Goal: Transaction & Acquisition: Purchase product/service

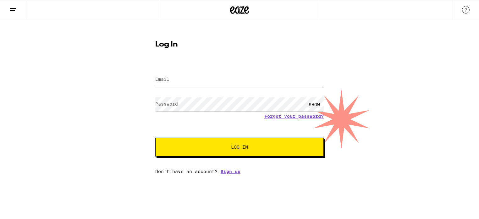
click at [175, 82] on input "Email" at bounding box center [239, 80] width 169 height 14
type input "[EMAIL_ADDRESS][DOMAIN_NAME]"
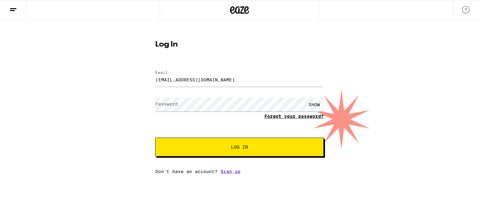
click at [281, 117] on link "Forgot your password?" at bounding box center [293, 116] width 59 height 5
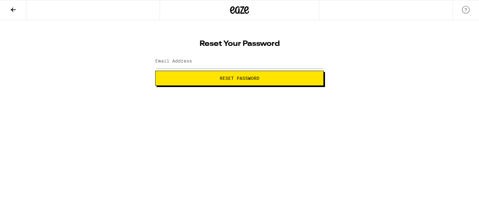
click at [189, 62] on label "Email Address" at bounding box center [173, 60] width 37 height 5
click at [236, 81] on span "Reset Password" at bounding box center [240, 78] width 40 height 4
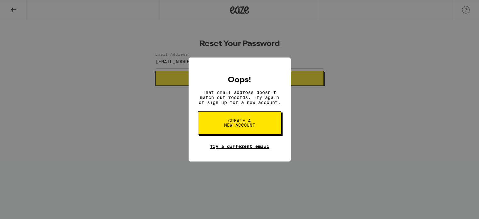
click at [224, 148] on link "Try a different email" at bounding box center [239, 146] width 59 height 5
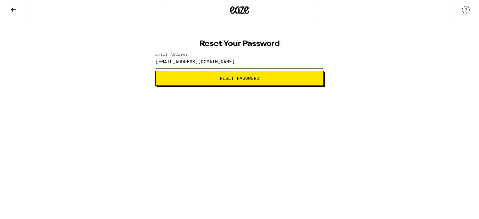
drag, startPoint x: 223, startPoint y: 60, endPoint x: 146, endPoint y: 61, distance: 76.4
click at [146, 61] on div "Reset Your Password Email Address [EMAIL_ADDRESS][DOMAIN_NAME] Reset Password" at bounding box center [239, 53] width 479 height 66
type input "[EMAIL_ADDRESS][DOMAIN_NAME]"
click at [195, 86] on html "Reset Your Password Email Address [EMAIL_ADDRESS][DOMAIN_NAME] Reset Password W…" at bounding box center [239, 43] width 479 height 86
click at [199, 81] on button "Reset Password" at bounding box center [239, 78] width 169 height 15
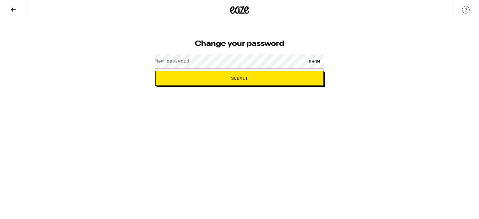
click at [176, 61] on label "New password" at bounding box center [172, 60] width 34 height 5
click at [312, 61] on div "SHOW" at bounding box center [314, 61] width 19 height 14
click at [245, 77] on span "Submit" at bounding box center [239, 78] width 17 height 4
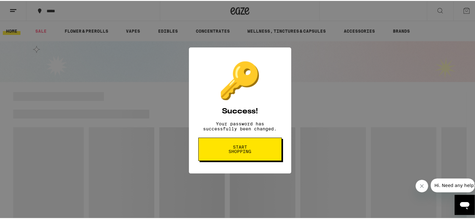
click at [237, 151] on span "Start shopping" at bounding box center [240, 148] width 32 height 9
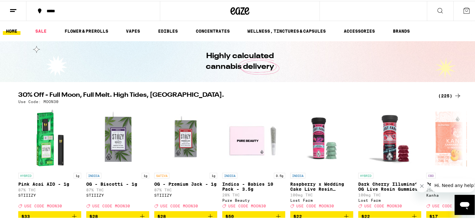
click at [14, 10] on line at bounding box center [12, 10] width 5 height 0
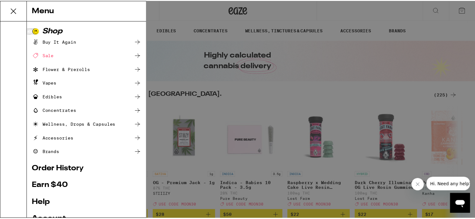
scroll to position [70, 0]
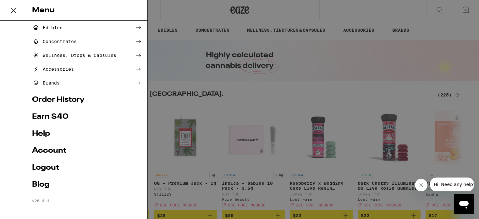
click at [52, 102] on link "Order History" at bounding box center [87, 100] width 110 height 8
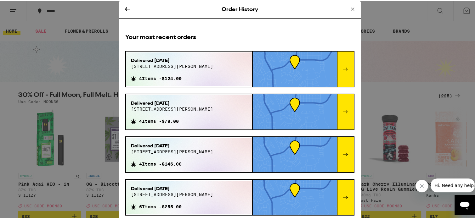
click at [348, 7] on icon at bounding box center [352, 8] width 8 height 8
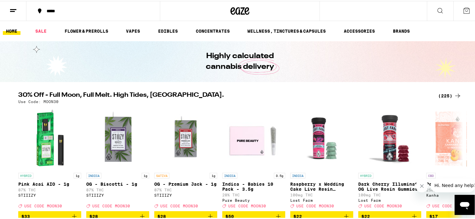
click at [462, 9] on icon at bounding box center [466, 10] width 8 height 8
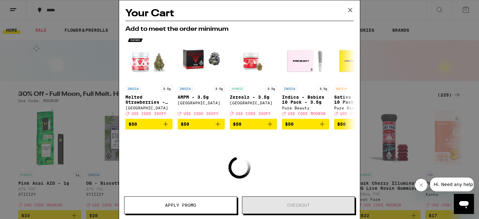
click at [350, 10] on icon at bounding box center [350, 9] width 9 height 9
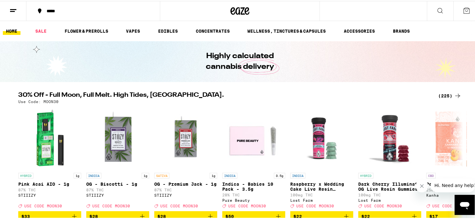
click at [12, 11] on icon at bounding box center [13, 10] width 8 height 8
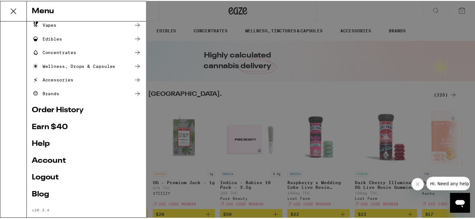
scroll to position [70, 0]
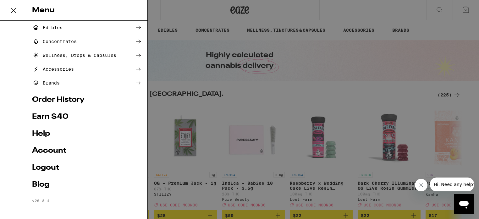
click at [48, 151] on link "Account" at bounding box center [87, 151] width 110 height 8
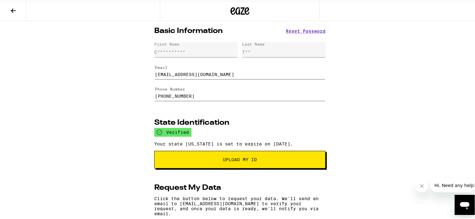
click at [15, 8] on icon at bounding box center [13, 10] width 8 height 8
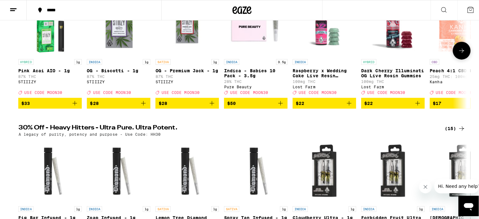
scroll to position [84, 0]
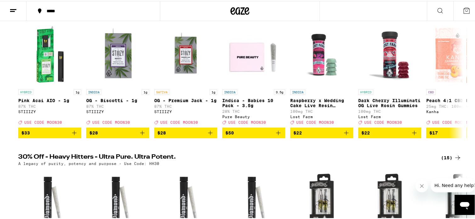
click at [14, 13] on icon at bounding box center [13, 10] width 8 height 8
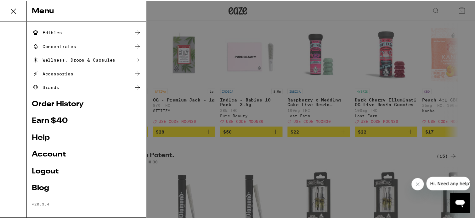
scroll to position [70, 0]
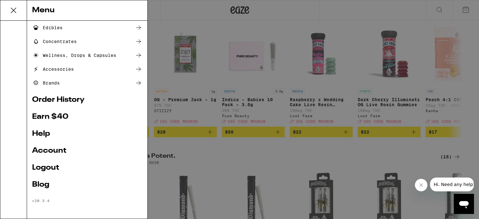
click at [42, 133] on link "Help" at bounding box center [87, 134] width 110 height 8
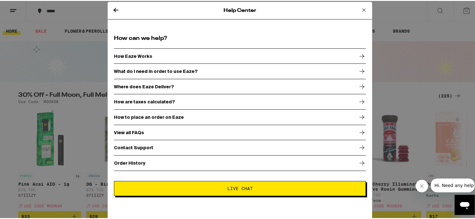
scroll to position [4, 0]
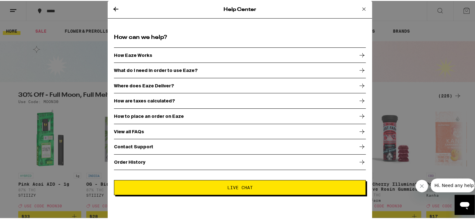
click at [116, 114] on p "How to place an order on Eaze" at bounding box center [149, 115] width 70 height 5
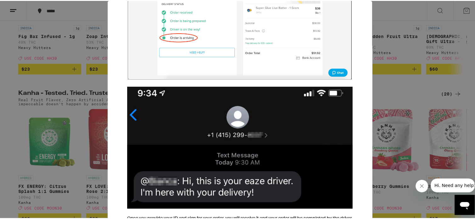
scroll to position [2013, 0]
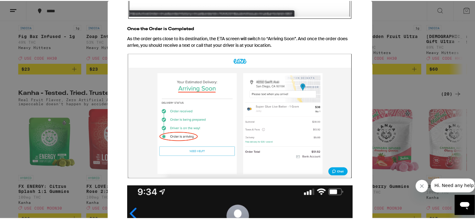
click at [420, 185] on icon "Close message from company" at bounding box center [421, 186] width 3 height 3
click at [461, 203] on icon "Open messaging window" at bounding box center [463, 206] width 9 height 8
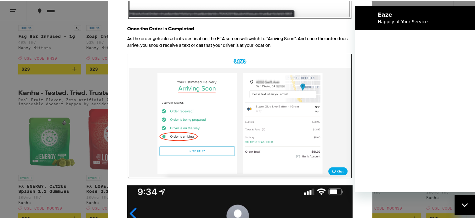
scroll to position [0, 0]
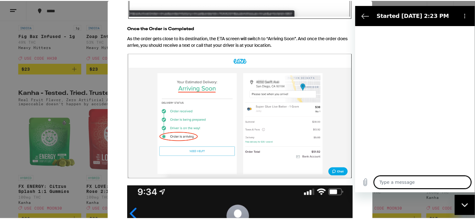
type textarea "x"
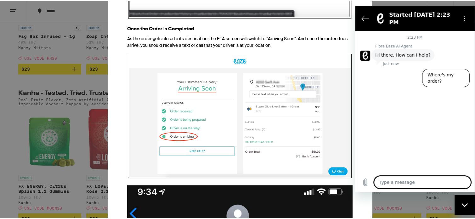
type textarea "C"
type textarea "x"
type textarea "Ca"
type textarea "x"
type textarea "Can"
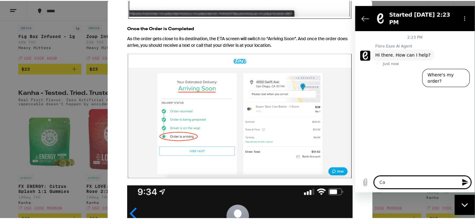
type textarea "x"
type textarea "CanI"
type textarea "x"
type textarea "CanI"
type textarea "x"
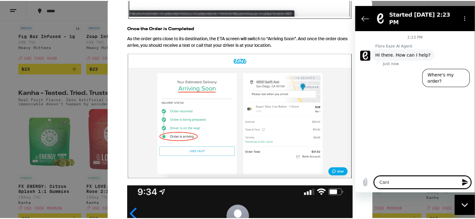
type textarea "CanI"
type textarea "x"
type textarea "Can"
type textarea "x"
type textarea "Can"
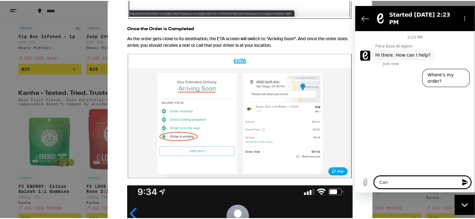
type textarea "x"
type textarea "Can i"
type textarea "x"
type textarea "Can i"
type textarea "x"
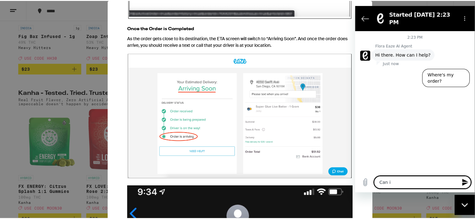
type textarea "Can i p"
type textarea "x"
type textarea "Can i pa"
type textarea "x"
type textarea "Can i pay"
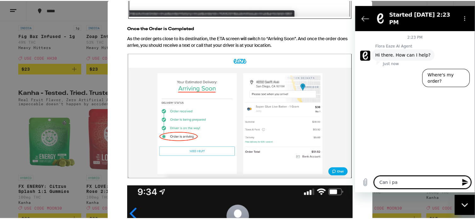
type textarea "x"
type textarea "Can i pay"
type textarea "x"
type textarea "Can i pay w"
type textarea "x"
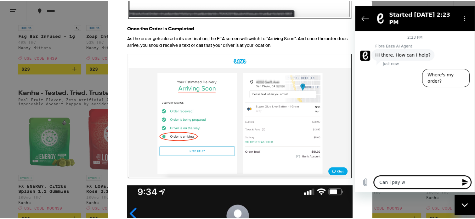
type textarea "Can i pay wi"
type textarea "x"
type textarea "Can i pay wih"
type textarea "x"
type textarea "Can i pay wi"
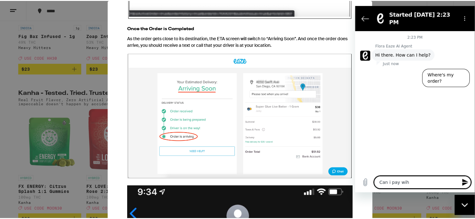
type textarea "x"
type textarea "Can i pay wit"
type textarea "x"
type textarea "Can i pay with"
type textarea "x"
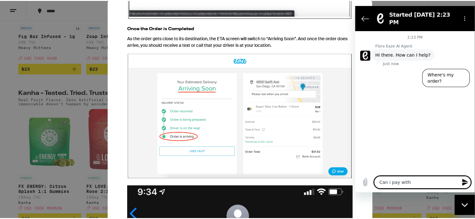
type textarea "Can i pay with"
type textarea "x"
type textarea "Can i pay with d"
type textarea "x"
type textarea "Can i pay with de"
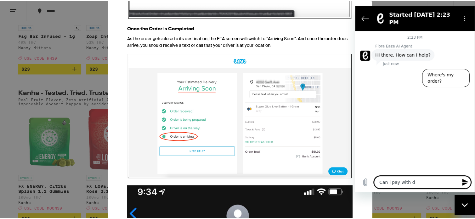
type textarea "x"
type textarea "Can i pay with deb"
type textarea "x"
type textarea "Can i pay with debi"
type textarea "x"
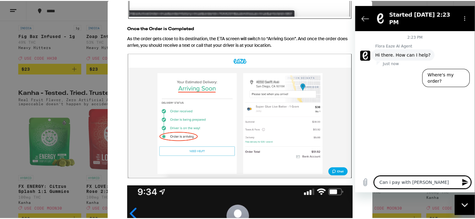
type textarea "Can i pay with debit"
type textarea "x"
type textarea "Can i pay with debit"
type textarea "x"
type textarea "Can i pay with debit c"
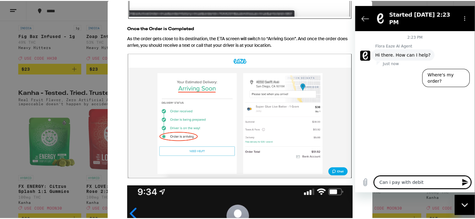
type textarea "x"
type textarea "Can i pay with debit ca"
type textarea "x"
type textarea "Can i pay with debit car"
type textarea "x"
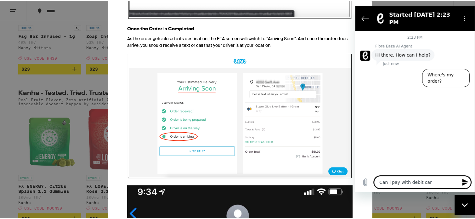
type textarea "Can i pay with debit card"
type textarea "x"
type textarea "Can i pay with debit card>"
type textarea "x"
type textarea "Can i pay with debit card"
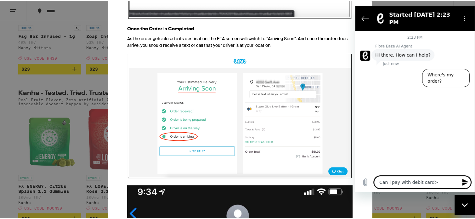
type textarea "x"
type textarea "Can i pay with debit card?"
type textarea "x"
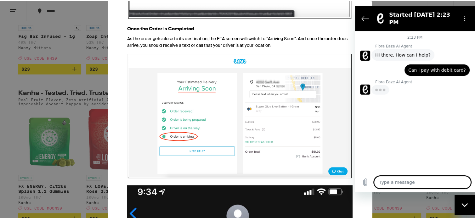
type textarea "x"
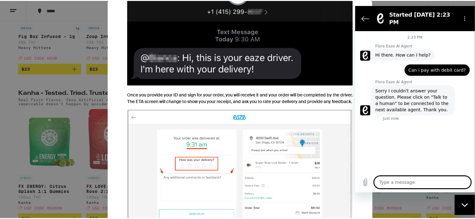
scroll to position [2110, 0]
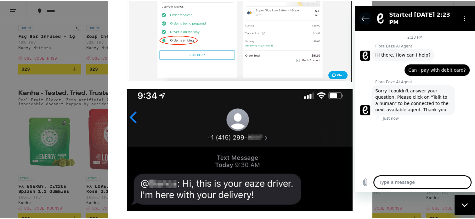
click at [364, 15] on icon "Back to the conversation list" at bounding box center [365, 19] width 8 height 8
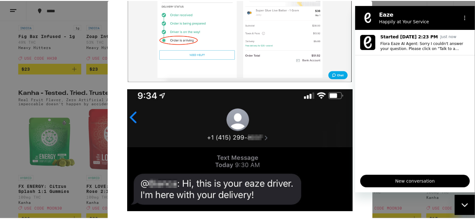
click at [410, 17] on h2 "Eaze" at bounding box center [417, 15] width 77 height 8
click at [463, 18] on icon "Options menu" at bounding box center [464, 17] width 5 height 5
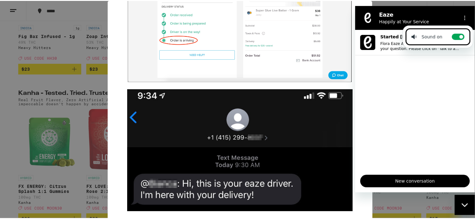
click at [412, 84] on ul "Started Sep 13 at 2:23 PM Just now Flora Eaze AI Agent: Sorry I couldn't answer…" at bounding box center [415, 100] width 120 height 140
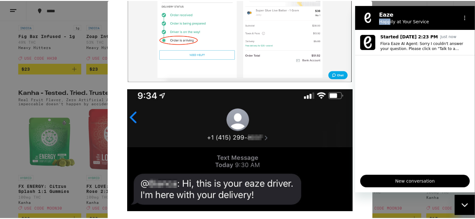
click at [390, 18] on div "Eaze Happily at Your Service" at bounding box center [415, 18] width 82 height 14
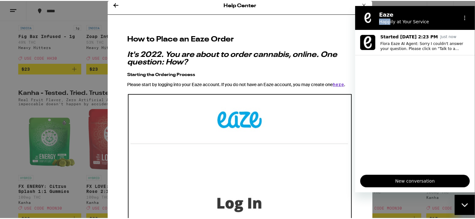
scroll to position [0, 0]
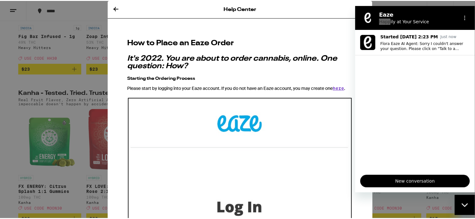
click at [112, 8] on icon at bounding box center [116, 8] width 8 height 8
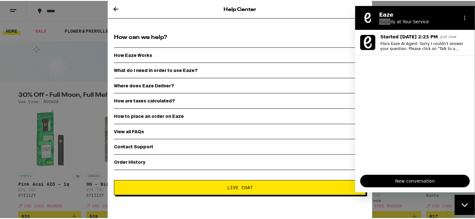
click at [113, 8] on icon at bounding box center [115, 8] width 5 height 4
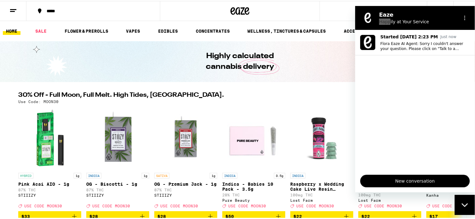
scroll to position [84, 0]
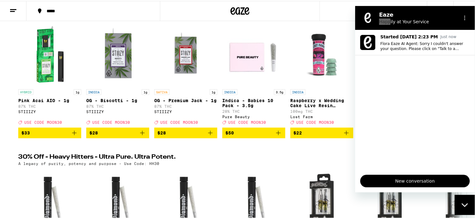
click at [315, 22] on div "30% Off - Full Moon, Full Melt. High Tides, Higher Vibes. (225) Use Code: MOON3…" at bounding box center [239, 73] width 453 height 130
click at [464, 17] on icon "Options menu" at bounding box center [464, 17] width 5 height 5
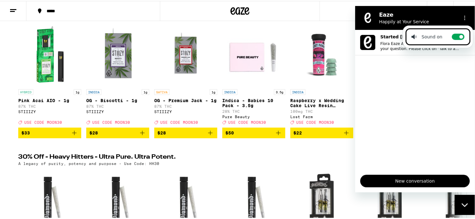
drag, startPoint x: 400, startPoint y: 20, endPoint x: 394, endPoint y: 22, distance: 6.2
click at [399, 21] on p "Happily at Your Service" at bounding box center [417, 22] width 77 height 6
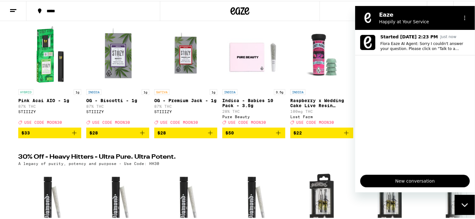
click at [371, 21] on figure at bounding box center [367, 18] width 13 height 13
click at [342, 159] on h2 "30% Off - Heavy Hitters - Ultra Pure. Ultra Potent." at bounding box center [224, 157] width 412 height 8
click at [363, 158] on ul "Started Sep 13 at 2:23 PM Just now Flora Eaze AI Agent: Sorry I couldn't answer…" at bounding box center [415, 100] width 120 height 140
drag, startPoint x: 415, startPoint y: 25, endPoint x: 419, endPoint y: 24, distance: 4.1
click at [416, 24] on p "Happily at Your Service" at bounding box center [417, 22] width 77 height 6
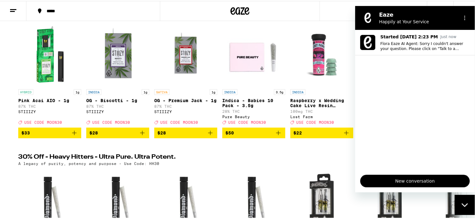
click at [438, 14] on h2 "Eaze" at bounding box center [417, 15] width 77 height 8
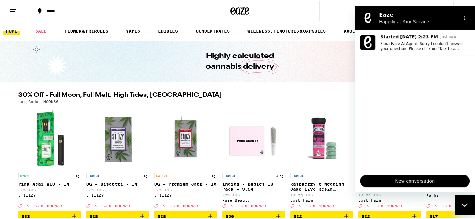
click at [235, 10] on icon at bounding box center [239, 9] width 19 height 11
click at [131, 31] on link "VAPES" at bounding box center [133, 30] width 20 height 8
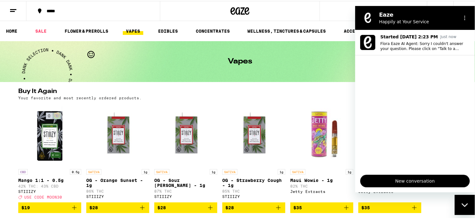
click at [399, 178] on span "New conversation" at bounding box center [414, 181] width 99 height 8
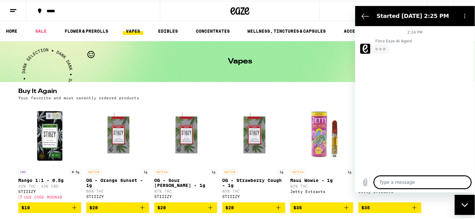
type textarea "x"
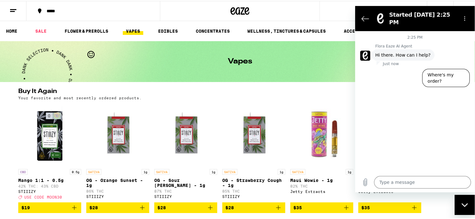
drag, startPoint x: 427, startPoint y: 12, endPoint x: 412, endPoint y: 18, distance: 15.7
click at [425, 13] on h2 "Started Sep 13 at 2:25 PM" at bounding box center [422, 18] width 67 height 15
click at [367, 18] on icon "Back to the conversation list" at bounding box center [365, 19] width 8 height 8
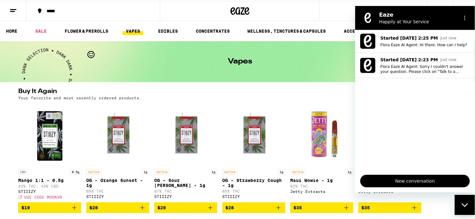
click at [368, 19] on figure at bounding box center [367, 18] width 13 height 13
click at [463, 17] on icon "Options menu" at bounding box center [464, 17] width 5 height 5
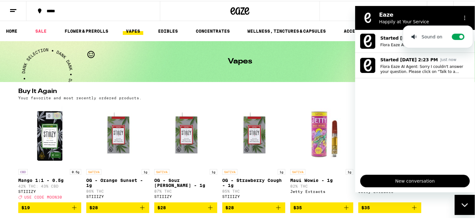
click at [434, 19] on p "Happily at Your Service" at bounding box center [417, 22] width 77 height 6
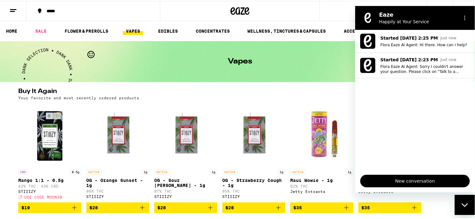
click at [327, 66] on div "Vapes" at bounding box center [240, 60] width 242 height 41
click at [462, 199] on div "Close messaging window" at bounding box center [464, 205] width 19 height 19
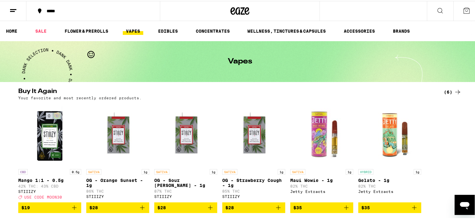
click at [446, 91] on div "(6)" at bounding box center [452, 91] width 18 height 8
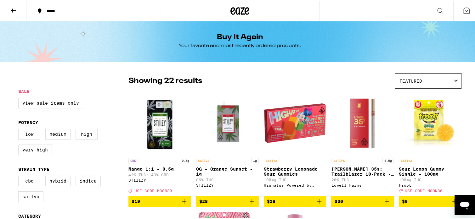
click at [14, 10] on icon at bounding box center [13, 10] width 8 height 8
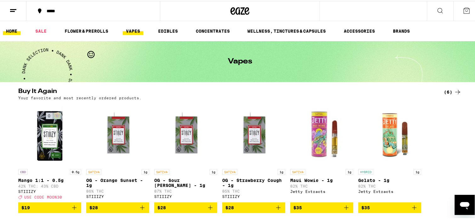
click at [13, 30] on link "HOME" at bounding box center [12, 30] width 18 height 8
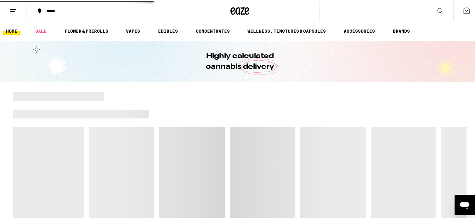
click at [11, 11] on icon at bounding box center [13, 10] width 8 height 8
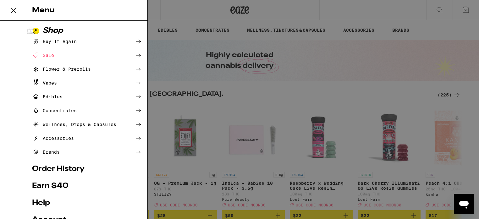
click at [44, 151] on div "Brands" at bounding box center [46, 152] width 28 height 8
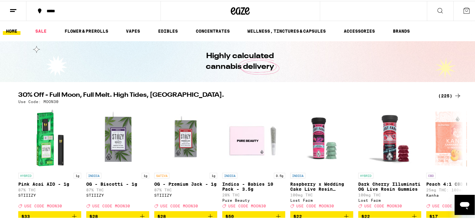
scroll to position [70, 0]
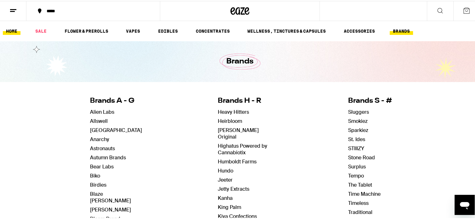
click at [13, 30] on link "HOME" at bounding box center [12, 30] width 18 height 8
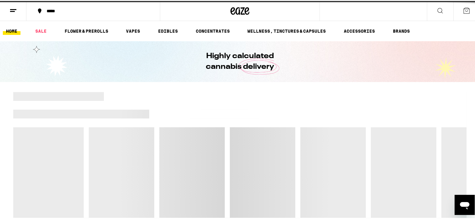
click at [12, 11] on icon at bounding box center [13, 10] width 8 height 8
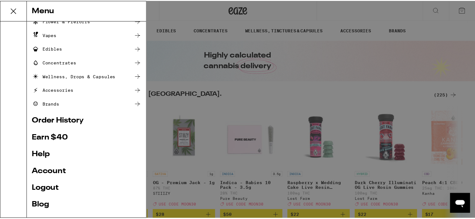
scroll to position [70, 0]
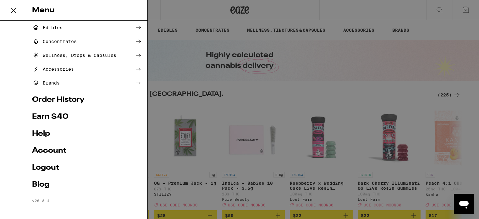
click at [47, 151] on link "Account" at bounding box center [87, 151] width 110 height 8
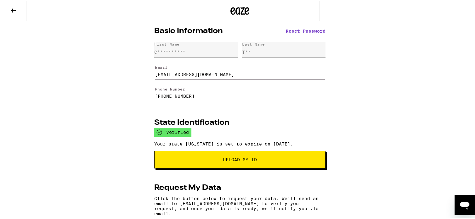
click at [16, 11] on icon at bounding box center [13, 10] width 8 height 8
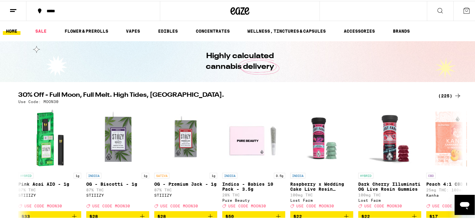
click at [462, 11] on icon at bounding box center [466, 10] width 8 height 8
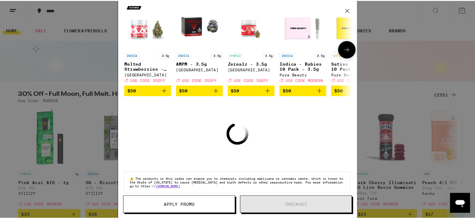
scroll to position [43, 0]
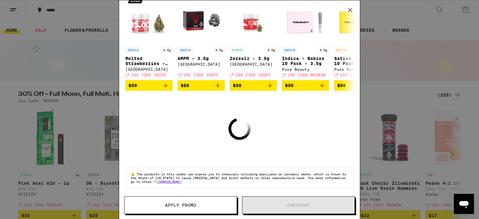
click at [352, 10] on icon at bounding box center [350, 9] width 9 height 9
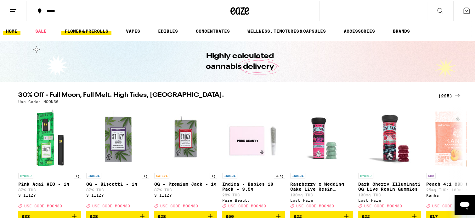
click at [103, 30] on link "FLOWER & PREROLLS" at bounding box center [86, 30] width 50 height 8
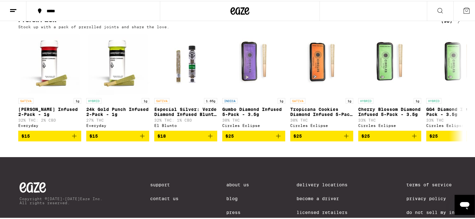
scroll to position [503, 0]
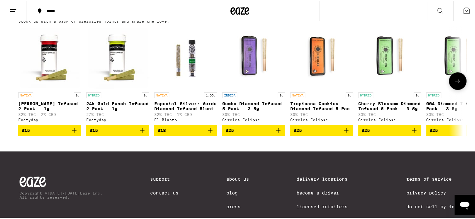
click at [454, 84] on icon at bounding box center [458, 80] width 8 height 8
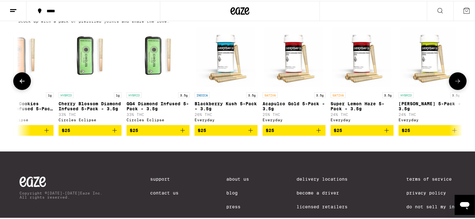
scroll to position [0, 374]
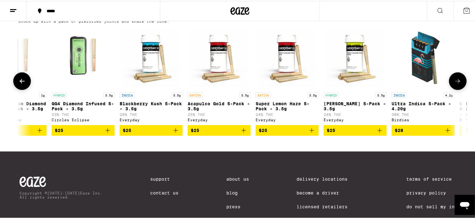
click at [454, 84] on icon at bounding box center [458, 80] width 8 height 8
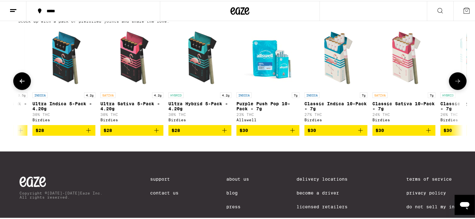
scroll to position [0, 749]
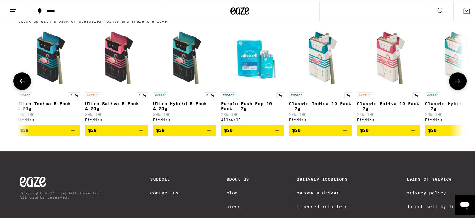
click at [455, 84] on icon at bounding box center [458, 80] width 8 height 8
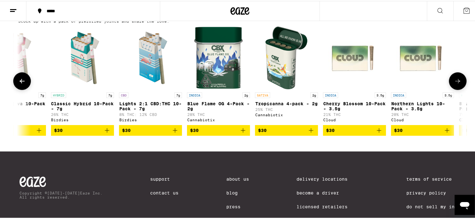
scroll to position [0, 1123]
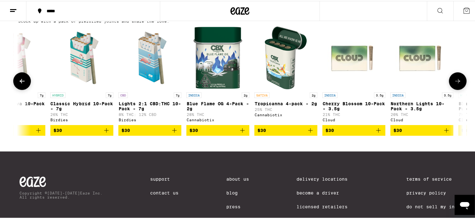
click at [454, 89] on button at bounding box center [457, 80] width 18 height 18
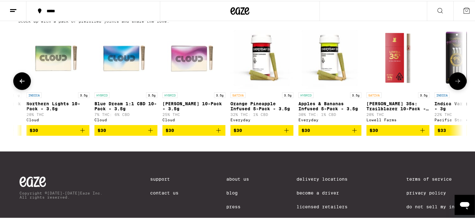
scroll to position [0, 1497]
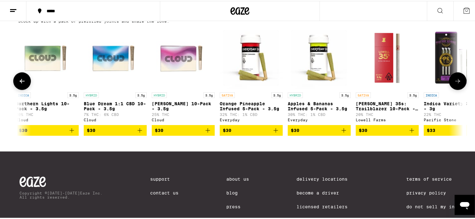
click at [454, 89] on button at bounding box center [457, 80] width 18 height 18
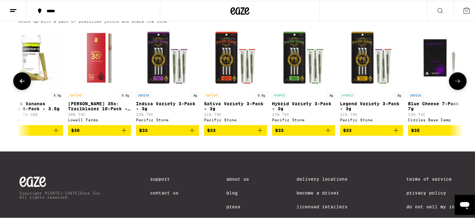
scroll to position [0, 1871]
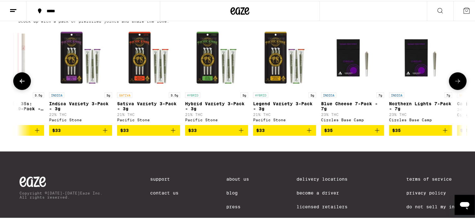
click at [453, 89] on button at bounding box center [457, 80] width 18 height 18
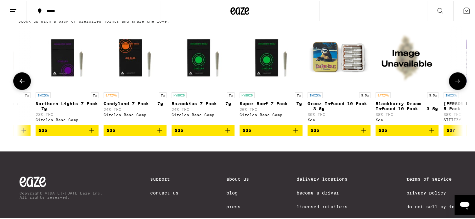
scroll to position [0, 2246]
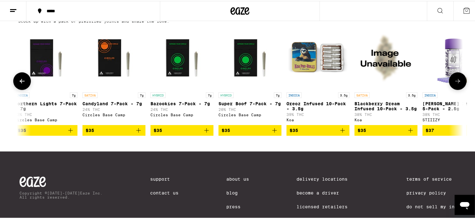
click at [453, 89] on button at bounding box center [457, 80] width 18 height 18
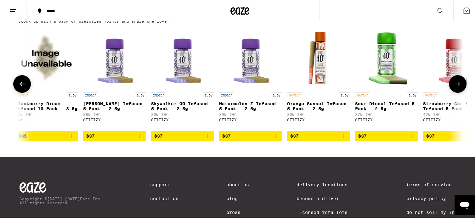
scroll to position [0, 2620]
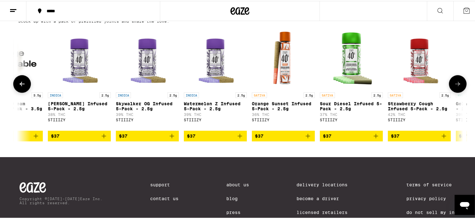
click at [454, 87] on icon at bounding box center [458, 83] width 8 height 8
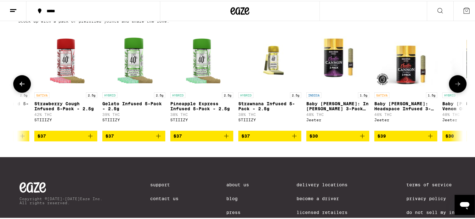
scroll to position [0, 2994]
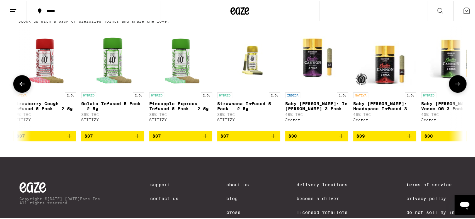
click at [454, 87] on icon at bounding box center [458, 83] width 8 height 8
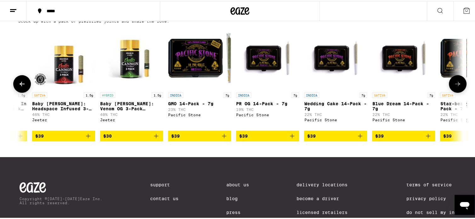
scroll to position [0, 3368]
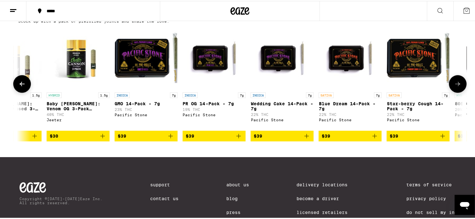
click at [19, 85] on icon at bounding box center [21, 83] width 5 height 4
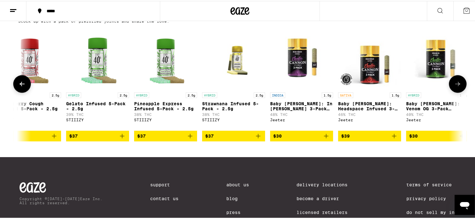
scroll to position [0, 2994]
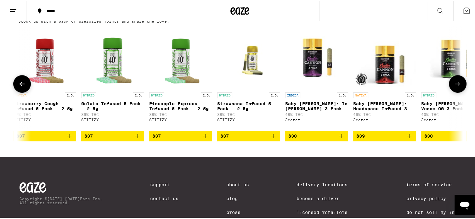
click at [454, 87] on icon at bounding box center [458, 83] width 8 height 8
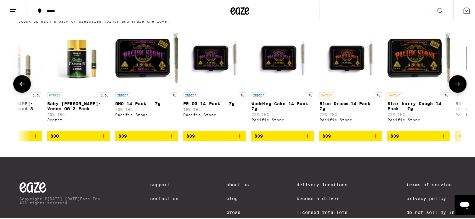
scroll to position [0, 3368]
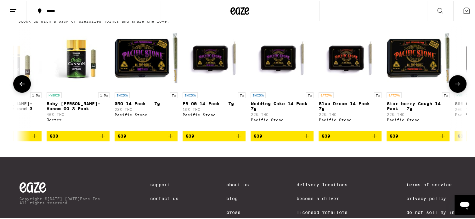
click at [94, 139] on span "$30" at bounding box center [78, 135] width 57 height 8
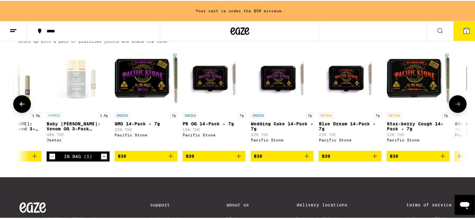
scroll to position [523, 0]
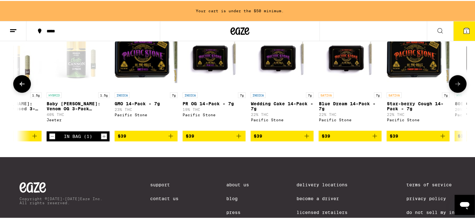
click at [408, 139] on span "$39" at bounding box center [417, 135] width 57 height 8
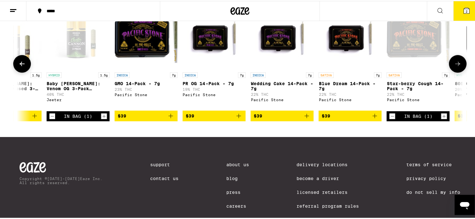
scroll to position [503, 0]
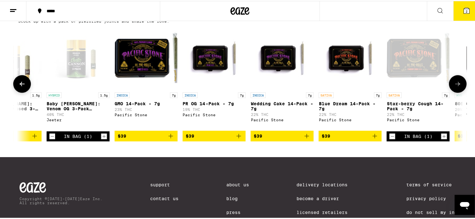
click at [456, 87] on icon at bounding box center [458, 83] width 8 height 8
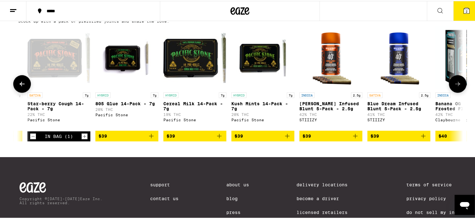
scroll to position [0, 3743]
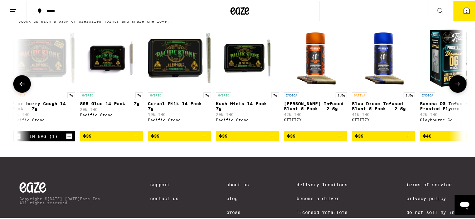
click at [452, 92] on button at bounding box center [457, 83] width 18 height 18
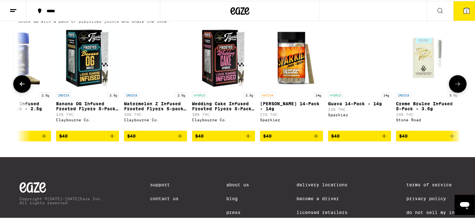
scroll to position [0, 4117]
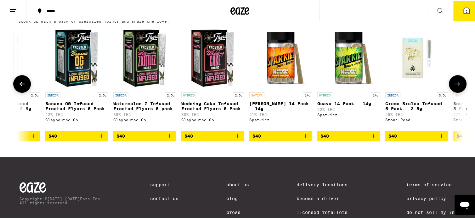
click at [268, 139] on span "$40" at bounding box center [280, 135] width 57 height 8
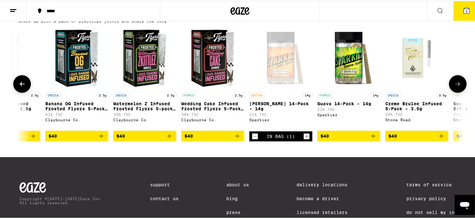
click at [457, 87] on icon at bounding box center [458, 83] width 8 height 8
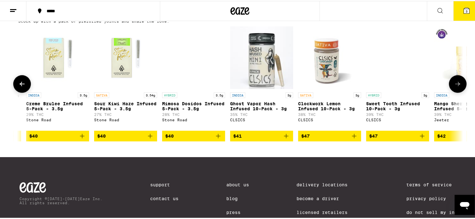
scroll to position [0, 4491]
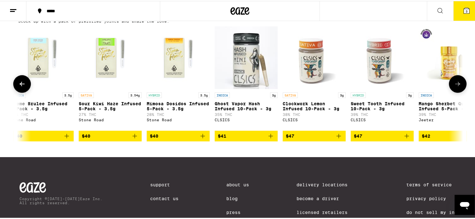
click at [454, 87] on icon at bounding box center [458, 83] width 8 height 8
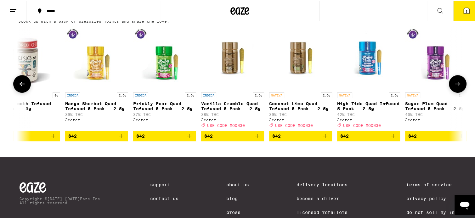
scroll to position [0, 4865]
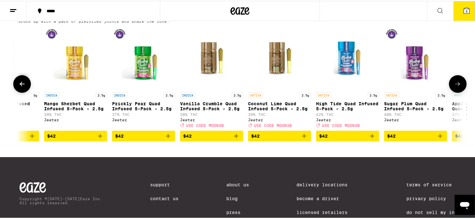
click at [454, 87] on icon at bounding box center [458, 83] width 8 height 8
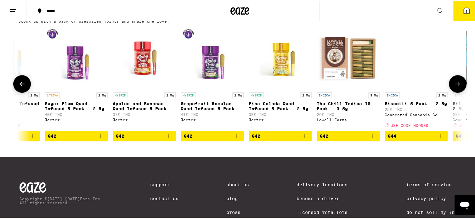
scroll to position [0, 5240]
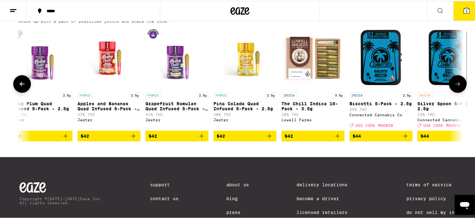
click at [454, 87] on icon at bounding box center [458, 83] width 8 height 8
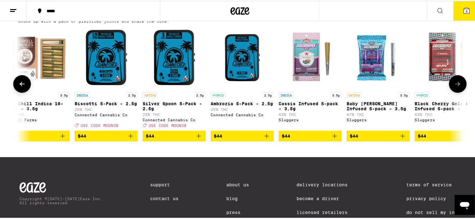
scroll to position [0, 5614]
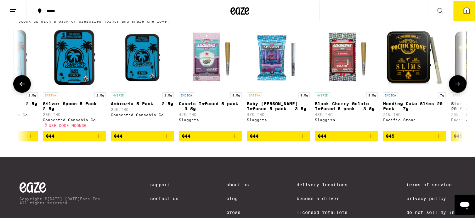
click at [451, 92] on button at bounding box center [457, 83] width 18 height 18
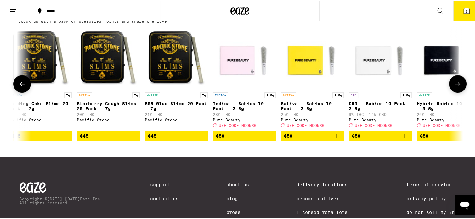
scroll to position [0, 5988]
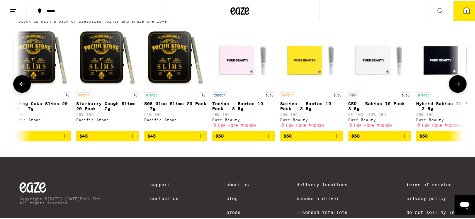
click at [451, 92] on button at bounding box center [457, 83] width 18 height 18
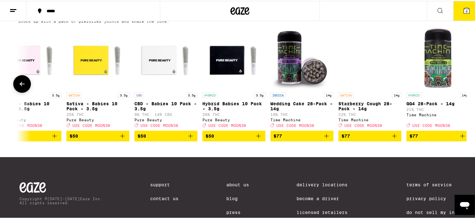
scroll to position [0, 6215]
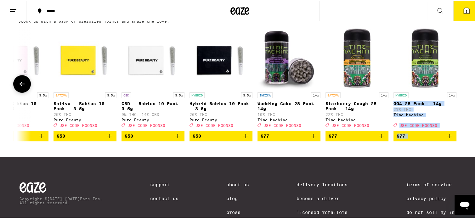
click at [455, 107] on div "SATIVA 1g Jack Herer Infused 2-Pack - 1g 32% THC: 2% CBD Everyday $15 HYBRID 1g…" at bounding box center [239, 82] width 453 height 115
click at [456, 109] on div "SATIVA 1g Jack Herer Infused 2-Pack - 1g 32% THC: 2% CBD Everyday $15 HYBRID 1g…" at bounding box center [239, 82] width 453 height 115
click at [465, 97] on div "Preroll Pack (98) Stock up with a pack of prerolled joints and share the love. …" at bounding box center [239, 76] width 479 height 130
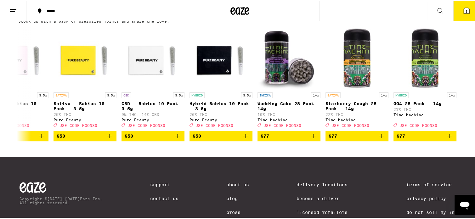
click at [13, 10] on line at bounding box center [12, 10] width 5 height 0
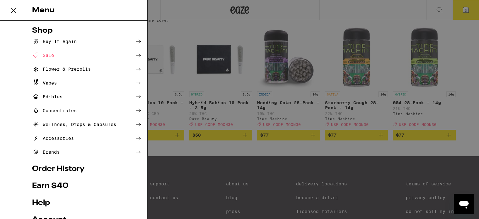
click at [51, 82] on div "Vapes" at bounding box center [44, 83] width 25 height 8
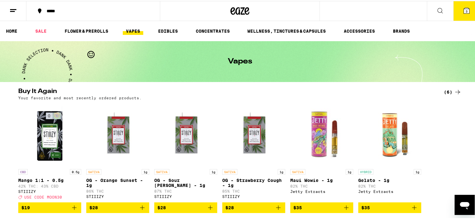
click at [436, 12] on icon at bounding box center [440, 10] width 8 height 8
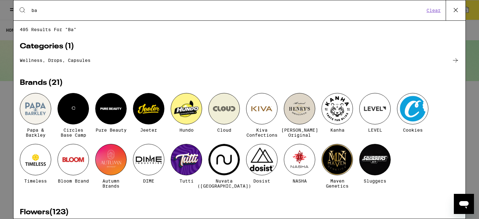
type input "b"
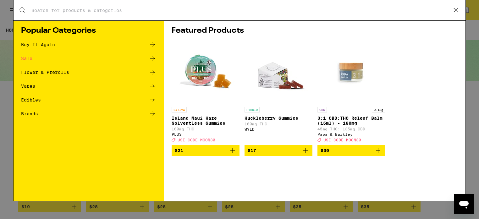
click at [376, 33] on h1 "Featured Products" at bounding box center [315, 31] width 287 height 8
click at [30, 86] on div "Vapes" at bounding box center [28, 86] width 14 height 4
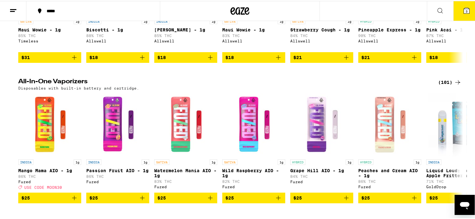
scroll to position [293, 0]
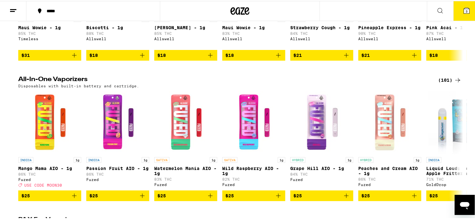
click at [457, 83] on icon at bounding box center [458, 79] width 8 height 8
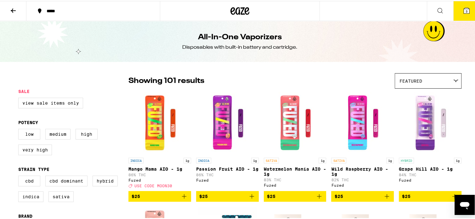
click at [16, 11] on icon at bounding box center [13, 10] width 8 height 8
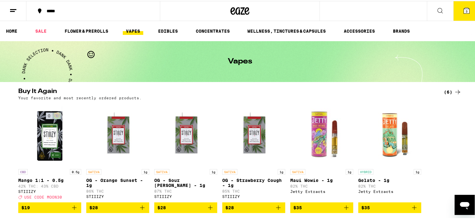
click at [462, 13] on icon at bounding box center [466, 10] width 8 height 8
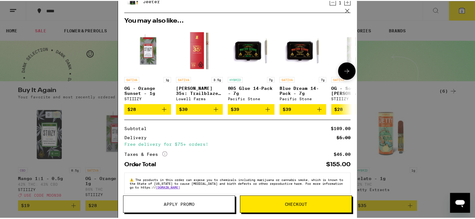
scroll to position [87, 0]
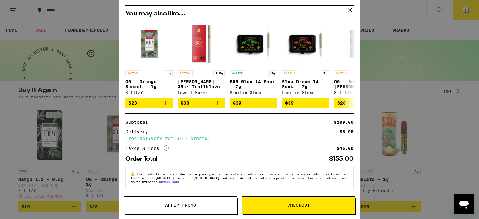
click at [269, 204] on span "Checkout" at bounding box center [298, 205] width 112 height 4
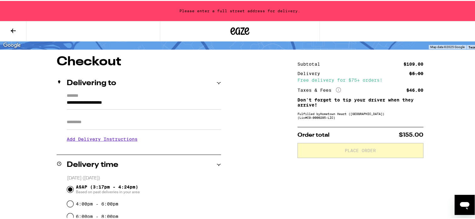
scroll to position [42, 0]
click at [86, 104] on input "**********" at bounding box center [144, 103] width 154 height 11
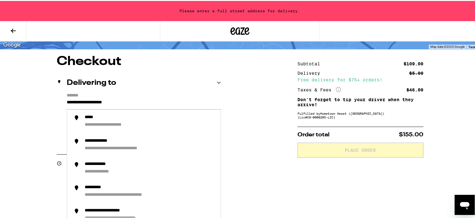
click at [158, 100] on input "**********" at bounding box center [144, 103] width 154 height 11
drag, startPoint x: 143, startPoint y: 103, endPoint x: 57, endPoint y: 102, distance: 85.9
click at [57, 102] on div "**********" at bounding box center [139, 119] width 164 height 54
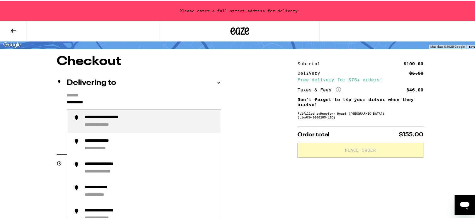
click at [90, 119] on div "**********" at bounding box center [115, 117] width 60 height 6
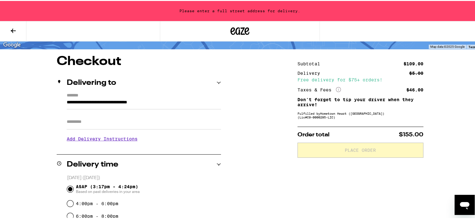
type input "**********"
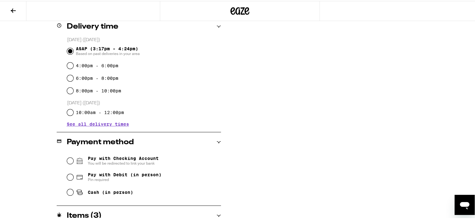
scroll to position [189, 0]
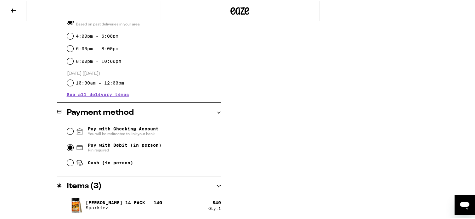
click at [67, 148] on input "Pay with Debit (in person) Pin required" at bounding box center [70, 147] width 6 height 6
radio input "true"
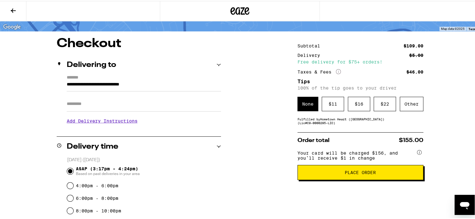
scroll to position [42, 0]
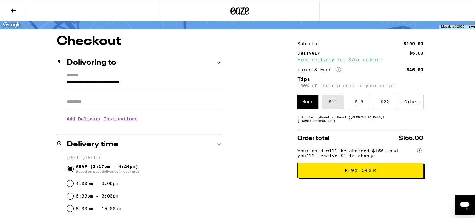
click at [329, 105] on div "$ 11" at bounding box center [332, 101] width 22 height 14
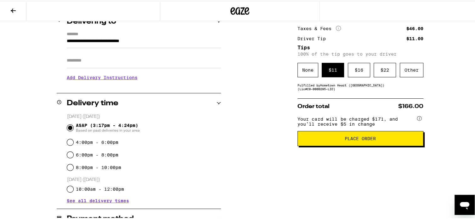
scroll to position [84, 0]
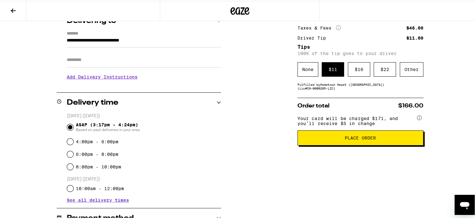
click at [308, 138] on button "Place Order" at bounding box center [360, 137] width 126 height 15
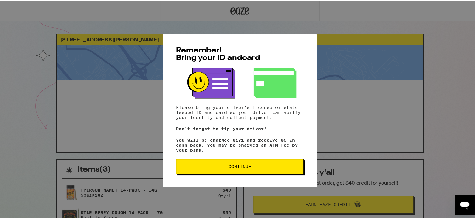
click at [239, 168] on span "Continue" at bounding box center [239, 166] width 23 height 4
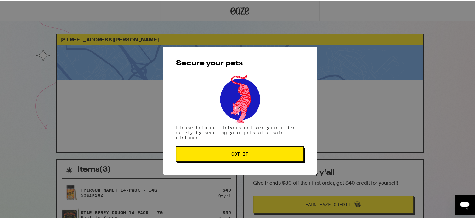
click at [234, 153] on span "Got it" at bounding box center [239, 153] width 17 height 4
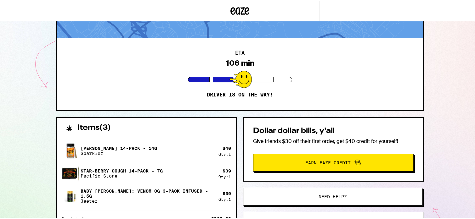
scroll to position [126, 0]
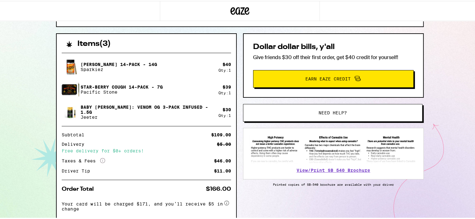
click at [100, 159] on icon "More Info" at bounding box center [102, 159] width 5 height 5
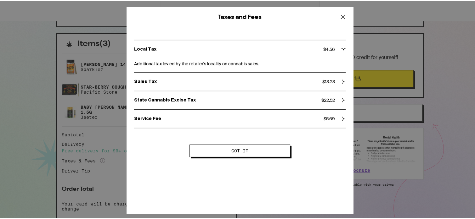
click at [200, 149] on button "Got it" at bounding box center [239, 150] width 101 height 13
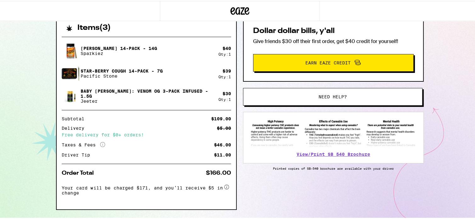
scroll to position [159, 0]
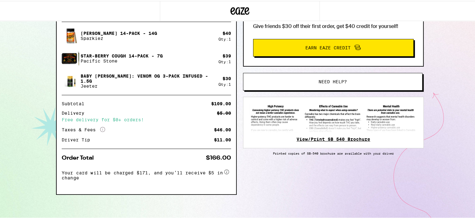
click at [315, 138] on link "View/Print SB 540 Brochure" at bounding box center [333, 138] width 74 height 5
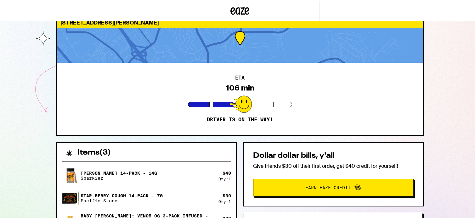
scroll to position [0, 0]
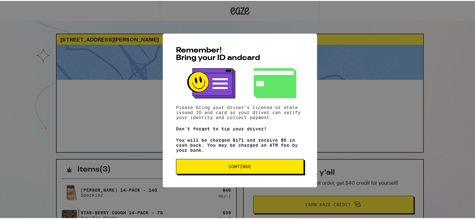
click at [201, 171] on button "Continue" at bounding box center [240, 165] width 128 height 15
